Goal: Information Seeking & Learning: Learn about a topic

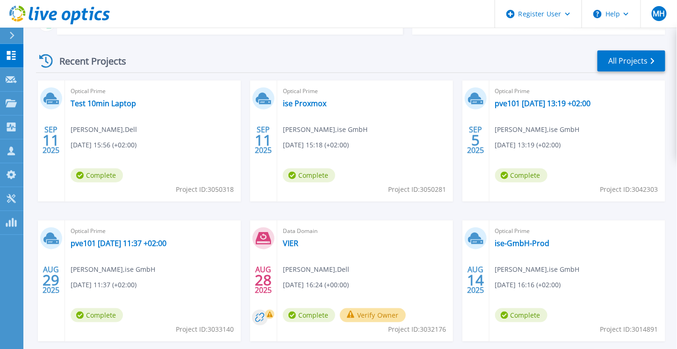
scroll to position [178, 0]
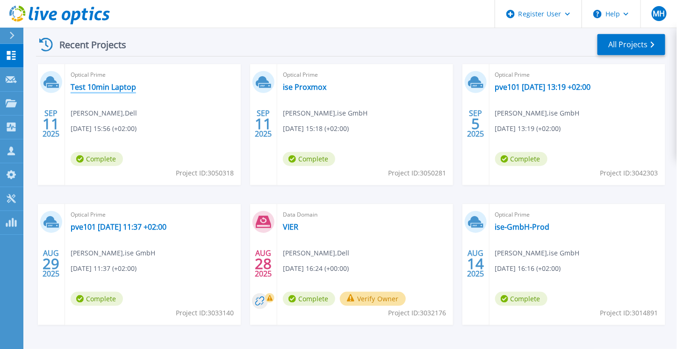
click at [113, 88] on link "Test 10min Laptop" at bounding box center [103, 86] width 65 height 9
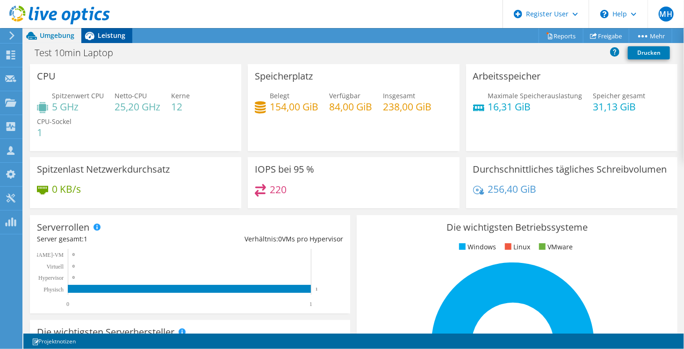
click at [110, 36] on span "Leistung" at bounding box center [112, 35] width 28 height 9
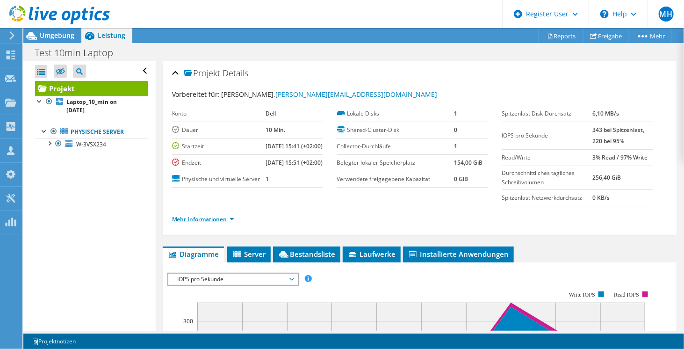
click at [222, 223] on link "Mehr Informationen" at bounding box center [203, 219] width 62 height 8
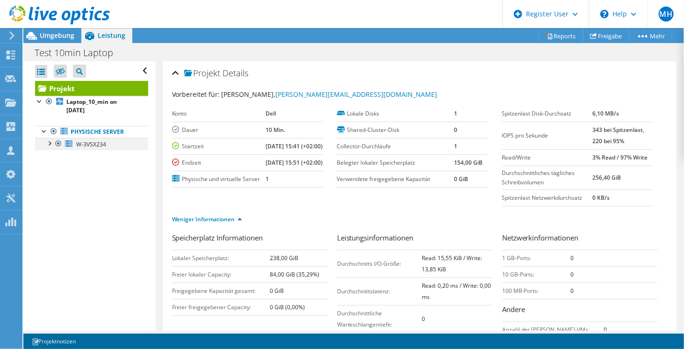
click at [48, 139] on div at bounding box center [48, 142] width 9 height 9
click at [56, 169] on div at bounding box center [53, 166] width 9 height 9
click at [49, 143] on div at bounding box center [48, 142] width 9 height 9
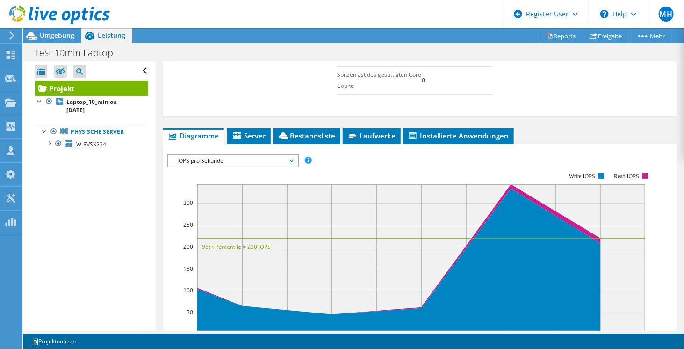
scroll to position [309, 0]
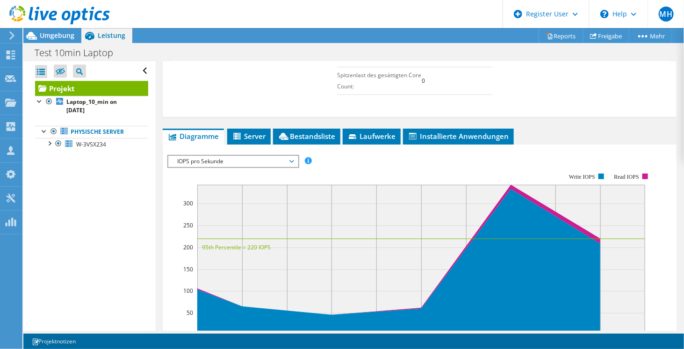
click at [245, 167] on span "IOPS pro Sekunde" at bounding box center [233, 161] width 120 height 11
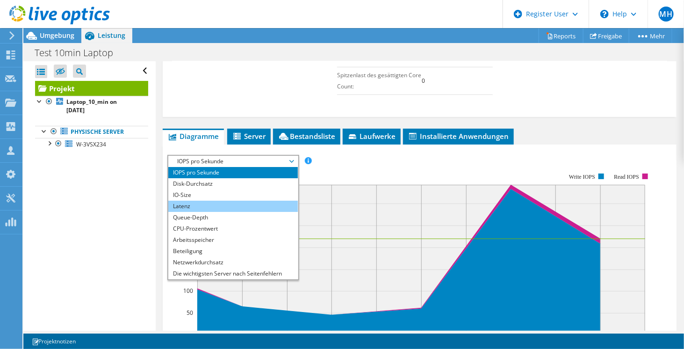
click at [229, 207] on li "Latenz" at bounding box center [232, 206] width 129 height 11
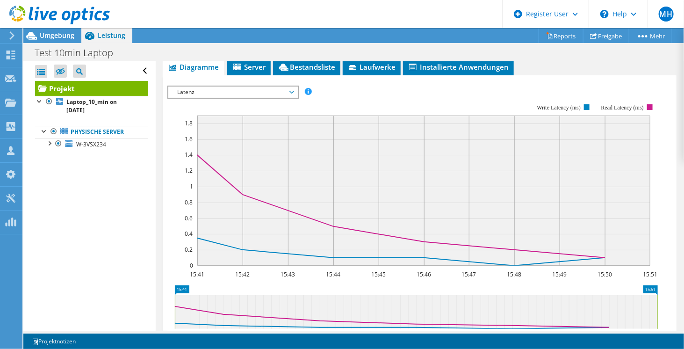
scroll to position [380, 0]
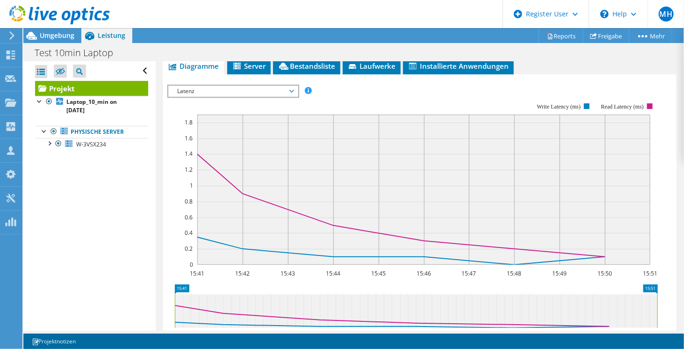
click at [257, 97] on span "Latenz" at bounding box center [233, 91] width 120 height 11
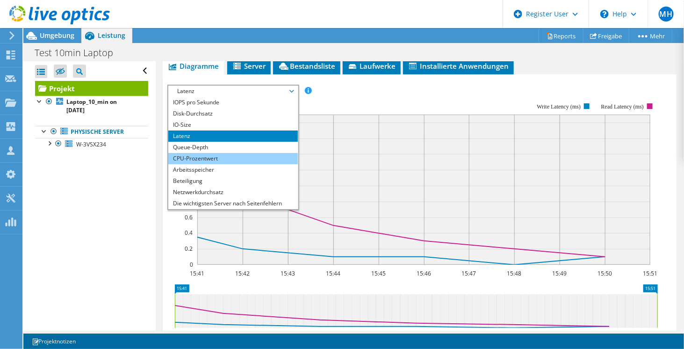
click at [222, 164] on li "CPU-Prozentwert" at bounding box center [232, 158] width 129 height 11
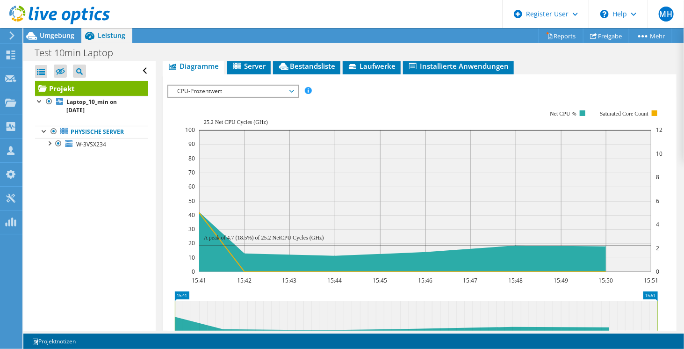
click at [250, 97] on span "CPU-Prozentwert" at bounding box center [233, 91] width 120 height 11
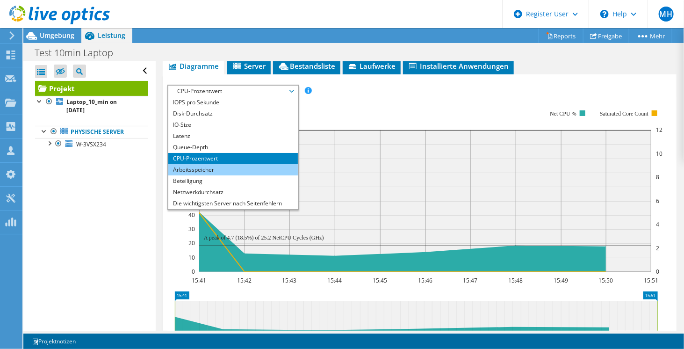
click at [225, 175] on li "Arbeitsspeicher" at bounding box center [232, 169] width 129 height 11
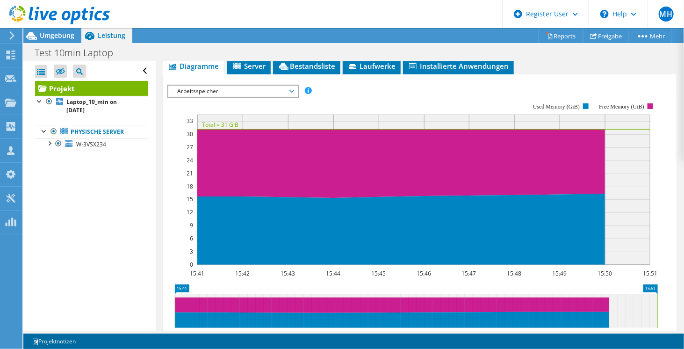
click at [247, 97] on span "Arbeitsspeicher" at bounding box center [233, 91] width 120 height 11
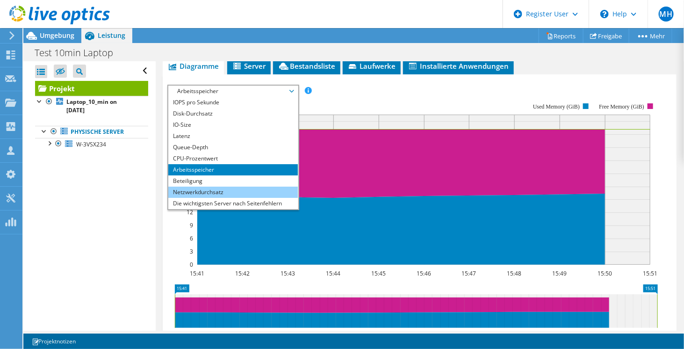
click at [233, 197] on li "Netzwerkdurchsatz" at bounding box center [232, 191] width 129 height 11
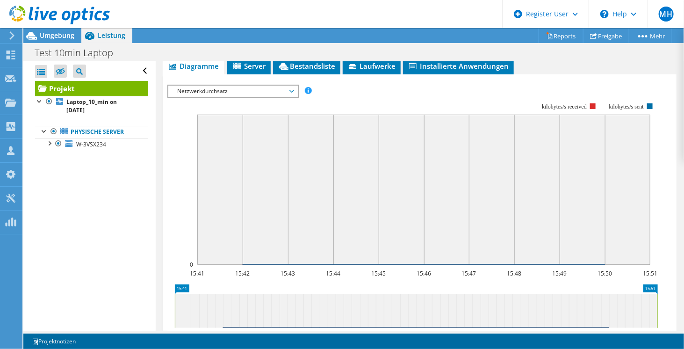
click at [244, 97] on span "Netzwerkdurchsatz" at bounding box center [233, 91] width 120 height 11
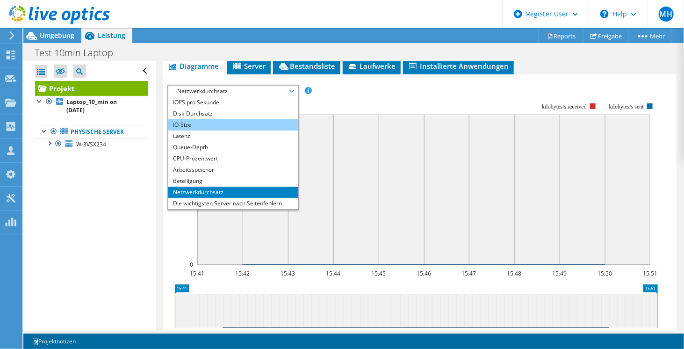
click at [223, 127] on li "IO-Size" at bounding box center [232, 124] width 129 height 11
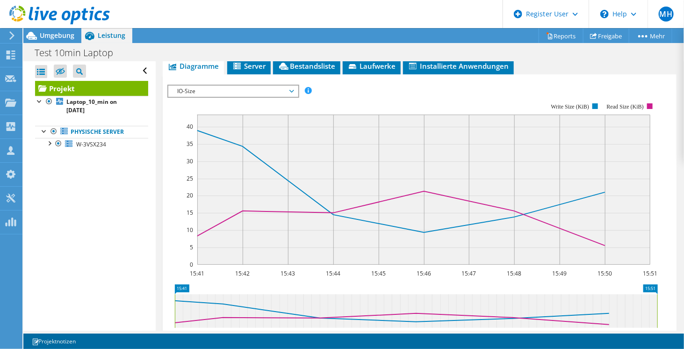
click at [261, 97] on span "IO-Size" at bounding box center [233, 91] width 120 height 11
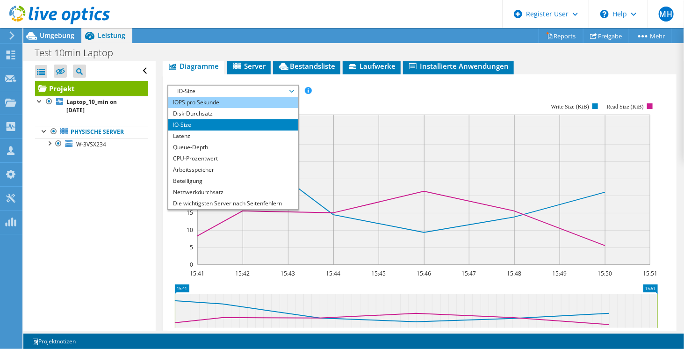
click at [218, 106] on li "IOPS pro Sekunde" at bounding box center [232, 102] width 129 height 11
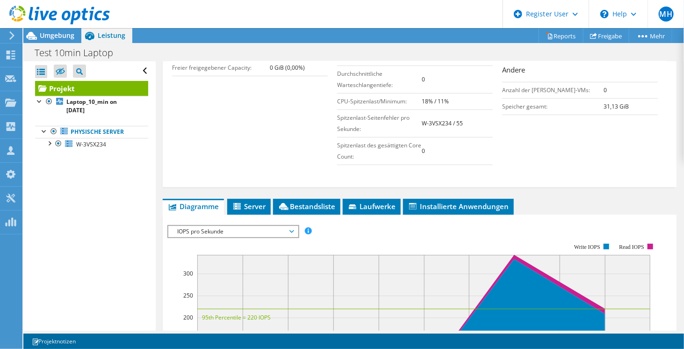
scroll to position [239, 0]
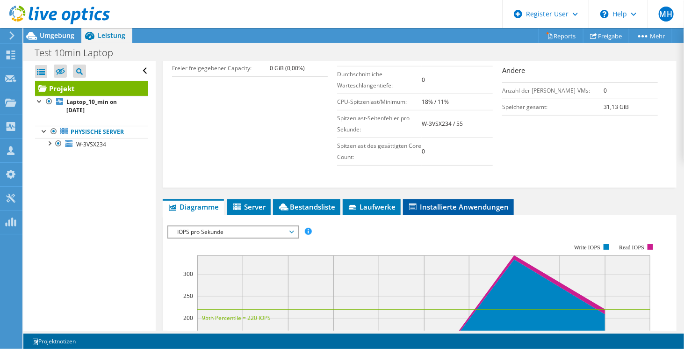
click at [450, 211] on span "Installierte Anwendungen" at bounding box center [458, 206] width 101 height 9
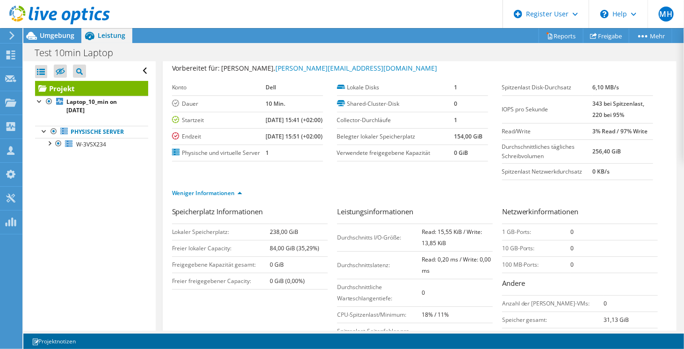
scroll to position [0, 0]
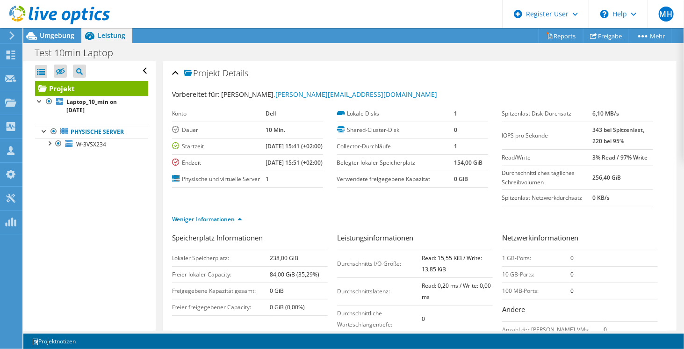
click at [77, 19] on use at bounding box center [59, 15] width 100 height 19
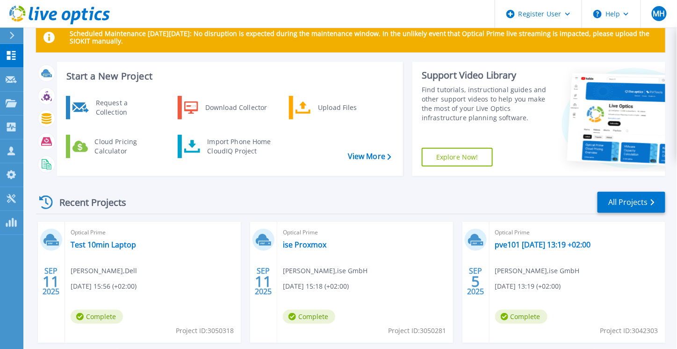
scroll to position [23, 0]
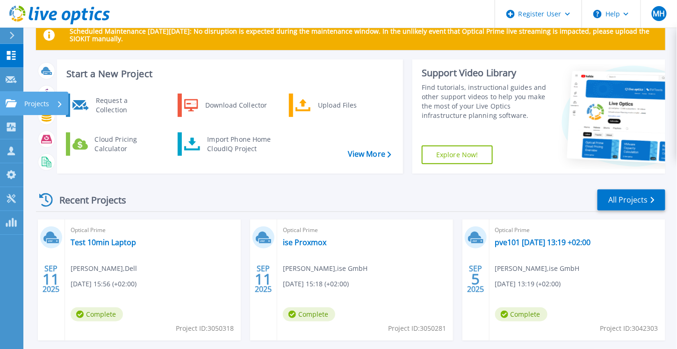
click at [16, 110] on link "Projects Projects" at bounding box center [11, 104] width 23 height 24
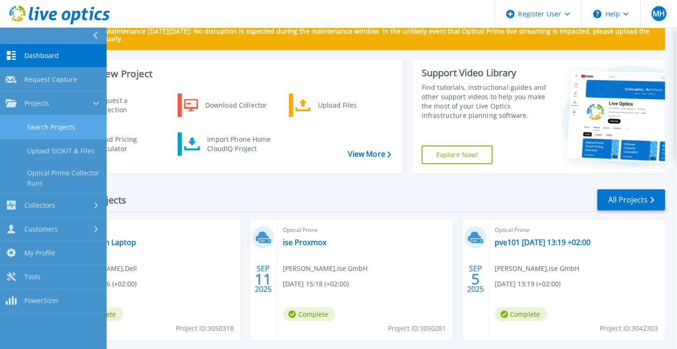
click at [46, 131] on link "Search Projects" at bounding box center [53, 127] width 107 height 24
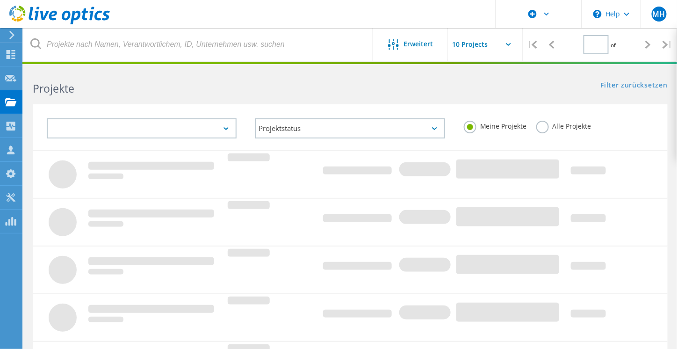
type input "1"
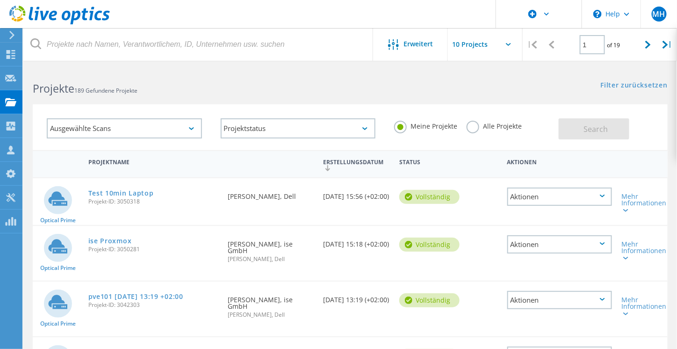
click at [473, 129] on label "Alle Projekte" at bounding box center [493, 125] width 55 height 9
click at [0, 0] on input "Alle Projekte" at bounding box center [0, 0] width 0 height 0
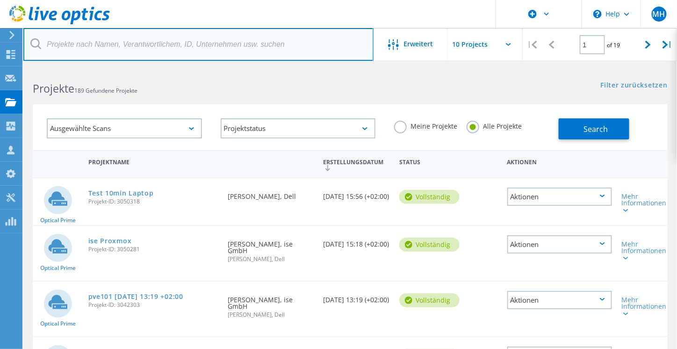
click at [254, 50] on input "text" at bounding box center [198, 44] width 350 height 33
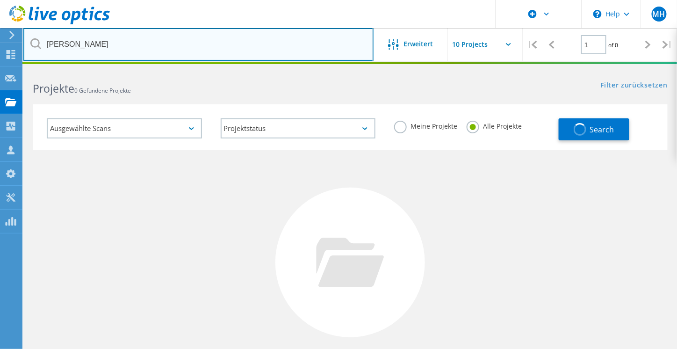
click at [224, 42] on input "städler" at bounding box center [198, 44] width 350 height 33
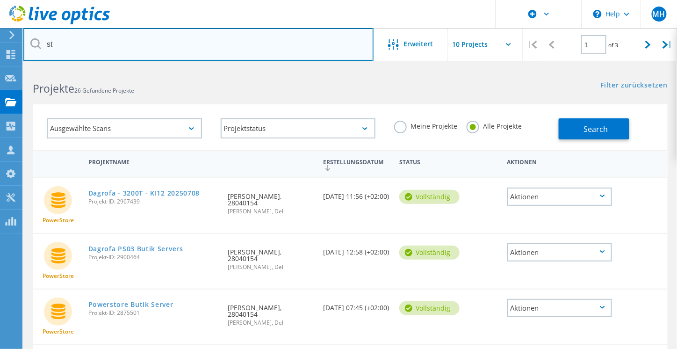
type input "s"
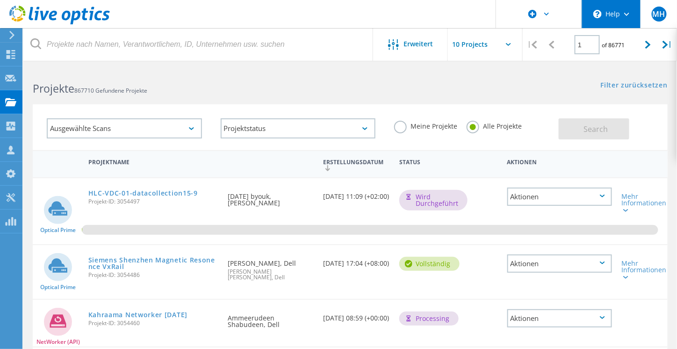
click at [612, 0] on div "\n Help" at bounding box center [610, 14] width 59 height 28
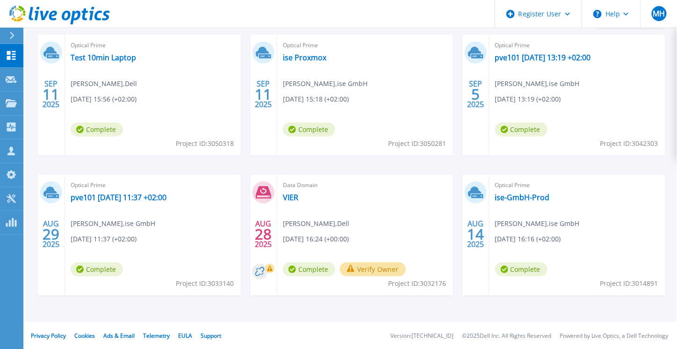
scroll to position [208, 0]
click at [551, 53] on link "pve101 2025-09-05 13:19 +02:00" at bounding box center [543, 56] width 96 height 9
click at [520, 196] on link "ise-GmbH-Prod" at bounding box center [522, 196] width 55 height 9
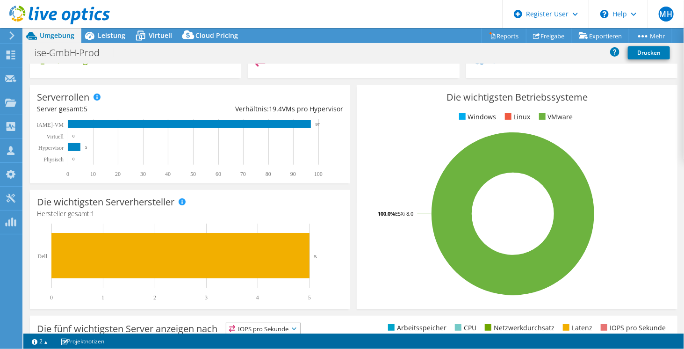
scroll to position [132, 0]
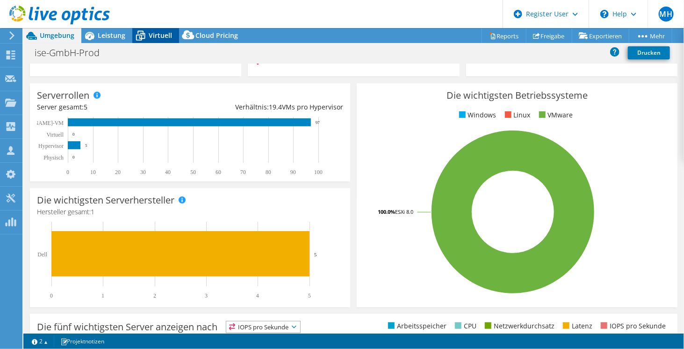
click at [163, 36] on span "Virtuell" at bounding box center [160, 35] width 23 height 9
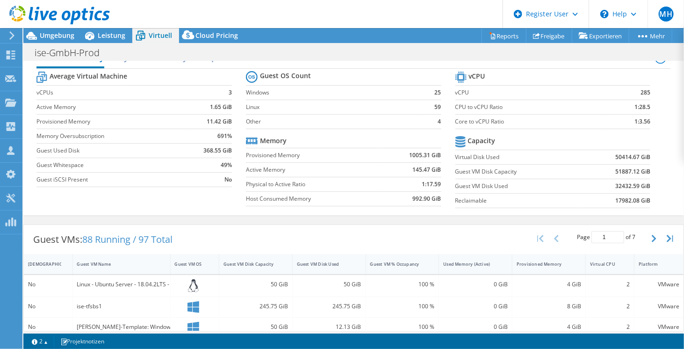
scroll to position [0, 0]
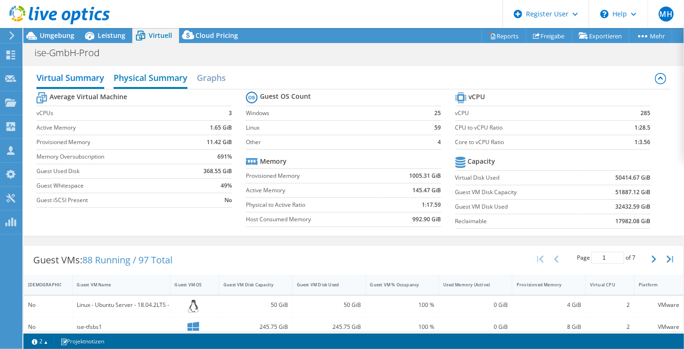
click at [172, 77] on h2 "Physical Summary" at bounding box center [151, 78] width 74 height 21
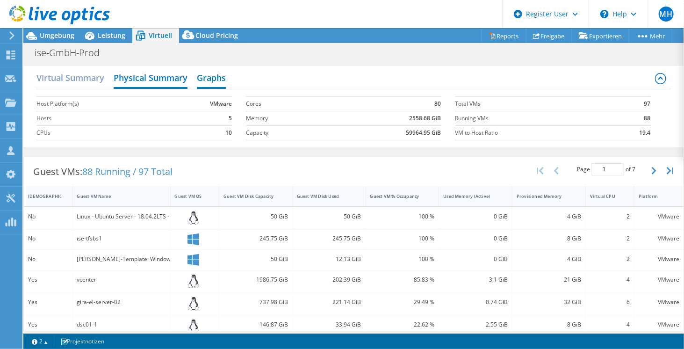
click at [212, 79] on h2 "Graphs" at bounding box center [211, 78] width 29 height 21
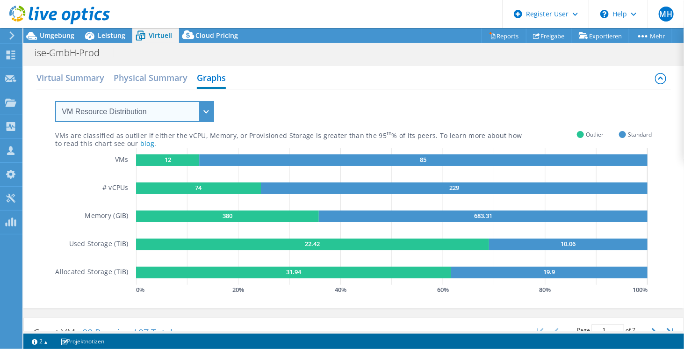
click at [185, 118] on select "VM Resource Distribution Provisioning Contrast Over Provisioning" at bounding box center [134, 111] width 159 height 21
click at [55, 101] on select "VM Resource Distribution Provisioning Contrast Over Provisioning" at bounding box center [134, 111] width 159 height 21
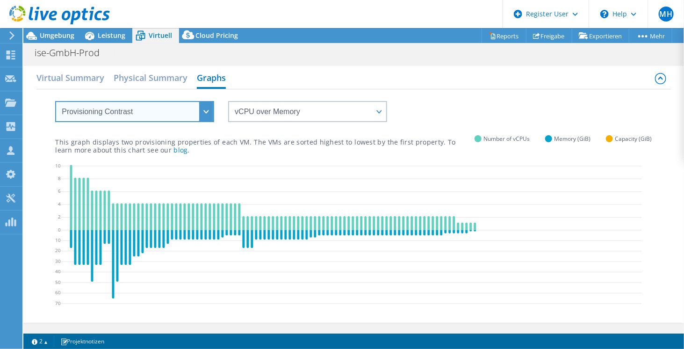
click at [203, 110] on select "VM Resource Distribution Provisioning Contrast Over Provisioning" at bounding box center [134, 111] width 159 height 21
select select "Over Provisioning"
click at [55, 101] on select "VM Resource Distribution Provisioning Contrast Over Provisioning" at bounding box center [134, 111] width 159 height 21
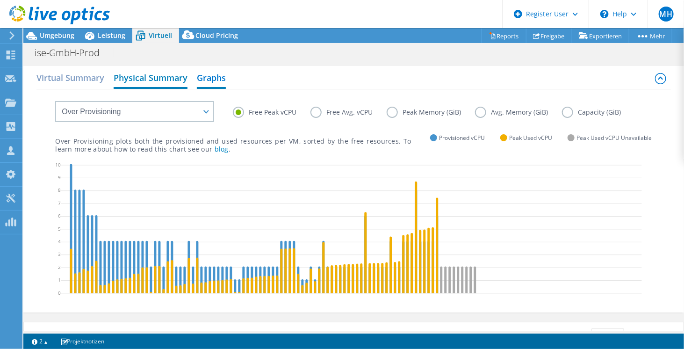
click at [139, 73] on h2 "Physical Summary" at bounding box center [151, 78] width 74 height 21
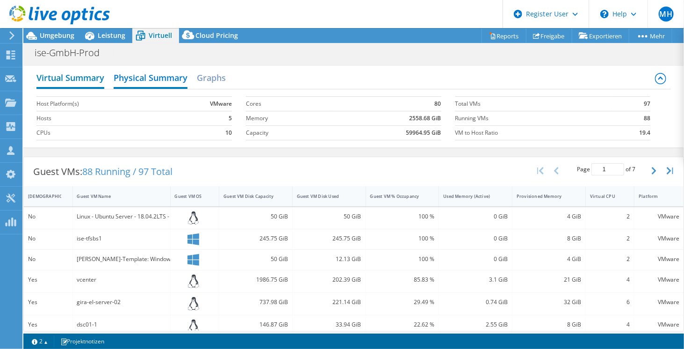
click at [72, 76] on h2 "Virtual Summary" at bounding box center [70, 78] width 68 height 21
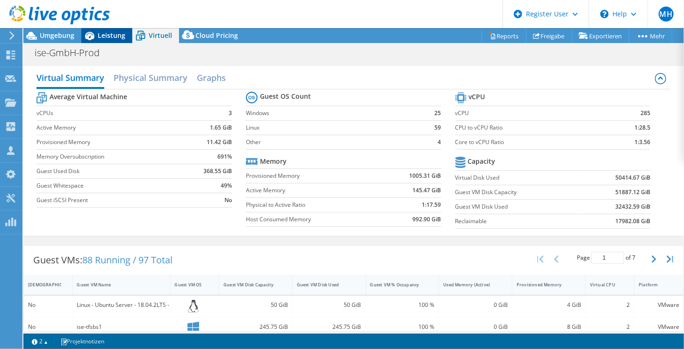
click at [103, 41] on div "Leistung" at bounding box center [106, 35] width 51 height 15
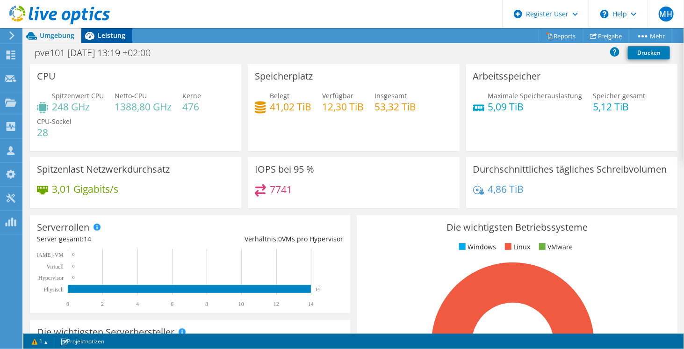
click at [115, 37] on span "Leistung" at bounding box center [112, 35] width 28 height 9
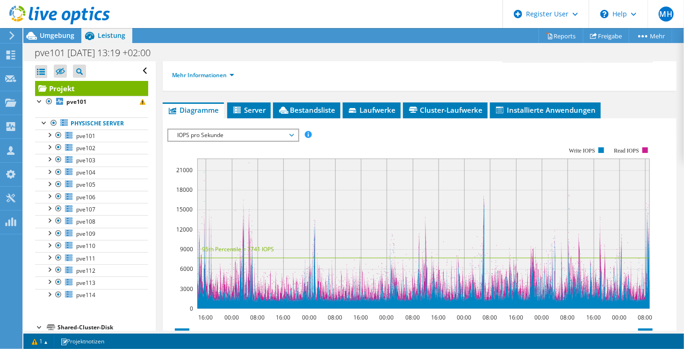
scroll to position [144, 0]
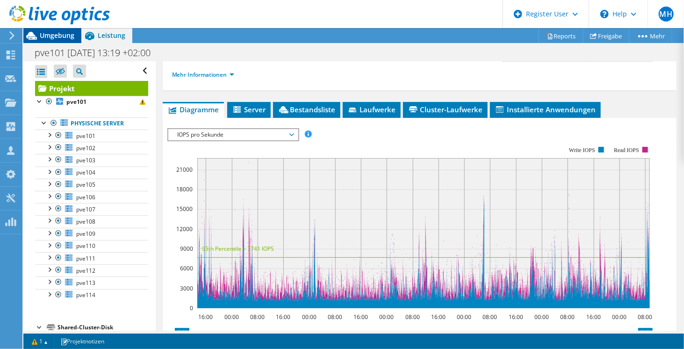
click at [50, 32] on span "Umgebung" at bounding box center [57, 35] width 35 height 9
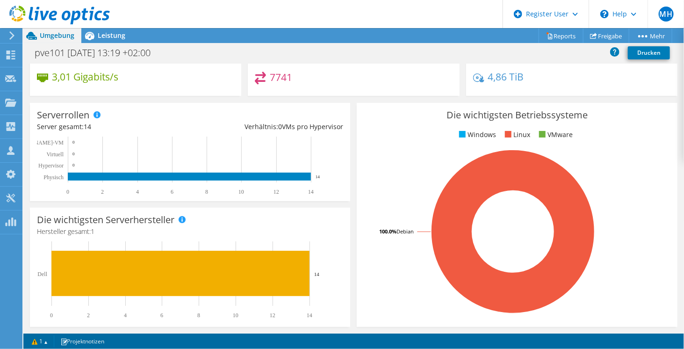
scroll to position [0, 0]
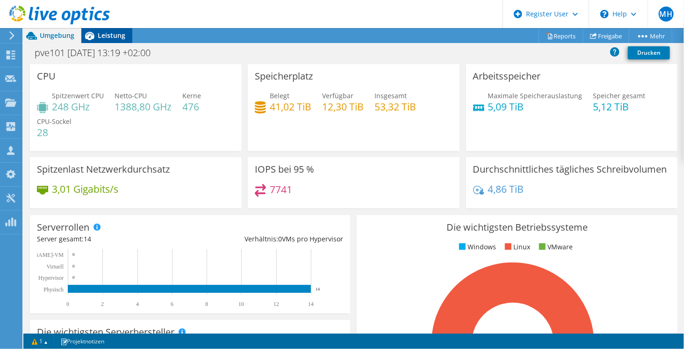
click at [108, 39] on span "Leistung" at bounding box center [112, 35] width 28 height 9
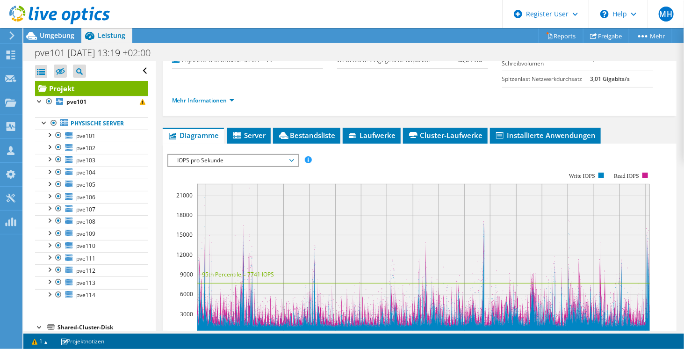
scroll to position [119, 0]
click at [214, 106] on li "Mehr Informationen" at bounding box center [206, 100] width 68 height 10
click at [220, 104] on link "Mehr Informationen" at bounding box center [203, 100] width 62 height 8
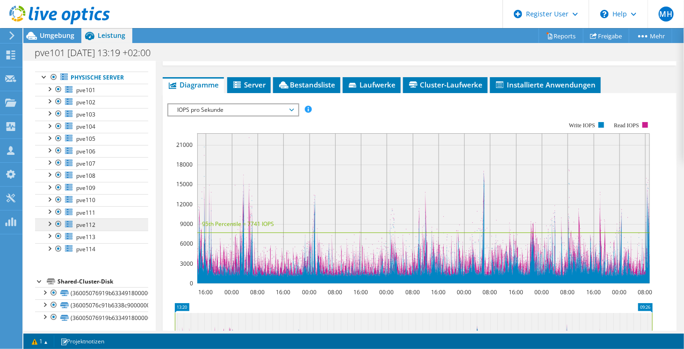
scroll to position [0, 0]
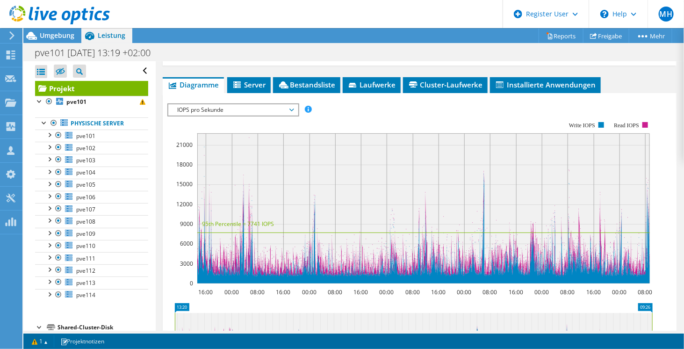
click at [258, 114] on span "IOPS pro Sekunde" at bounding box center [233, 109] width 120 height 11
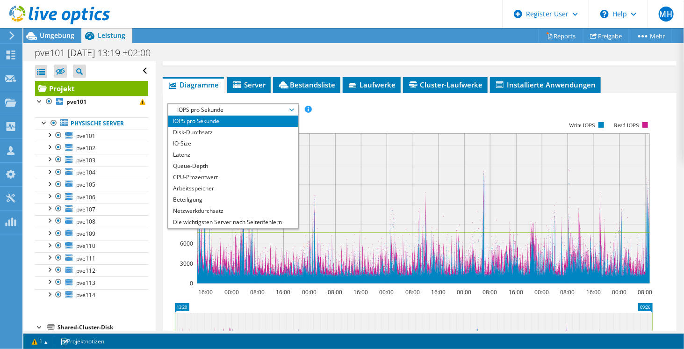
click at [328, 112] on div "IOPS pro Sekunde Disk-Durchsatz IO-Size Latenz Queue-Depth CPU-Prozentwert Arbe…" at bounding box center [419, 109] width 504 height 13
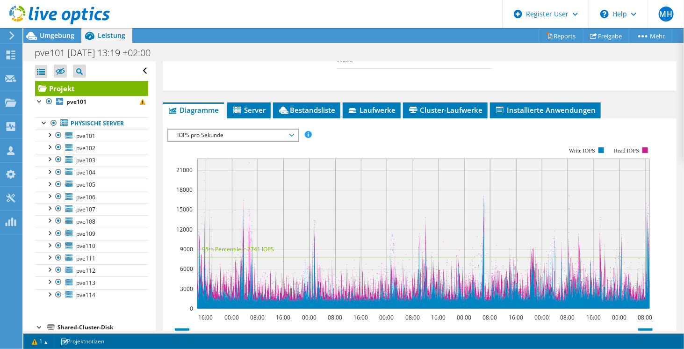
scroll to position [339, 0]
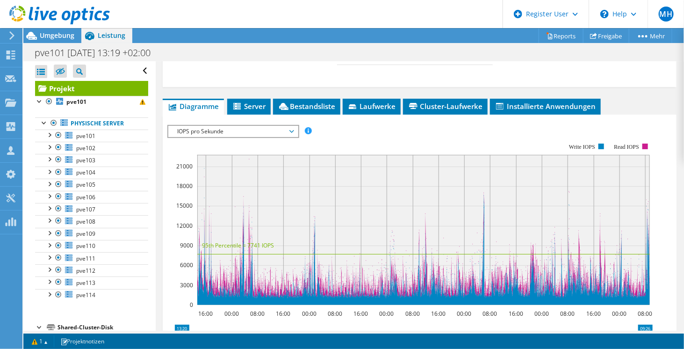
click at [241, 135] on span "IOPS pro Sekunde" at bounding box center [233, 131] width 120 height 11
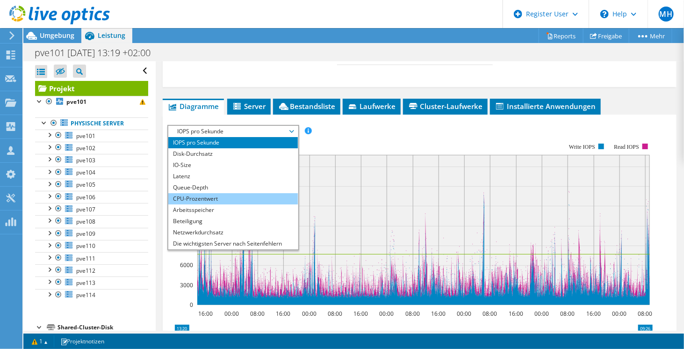
click at [231, 204] on li "CPU-Prozentwert" at bounding box center [232, 198] width 129 height 11
